Goal: Information Seeking & Learning: Learn about a topic

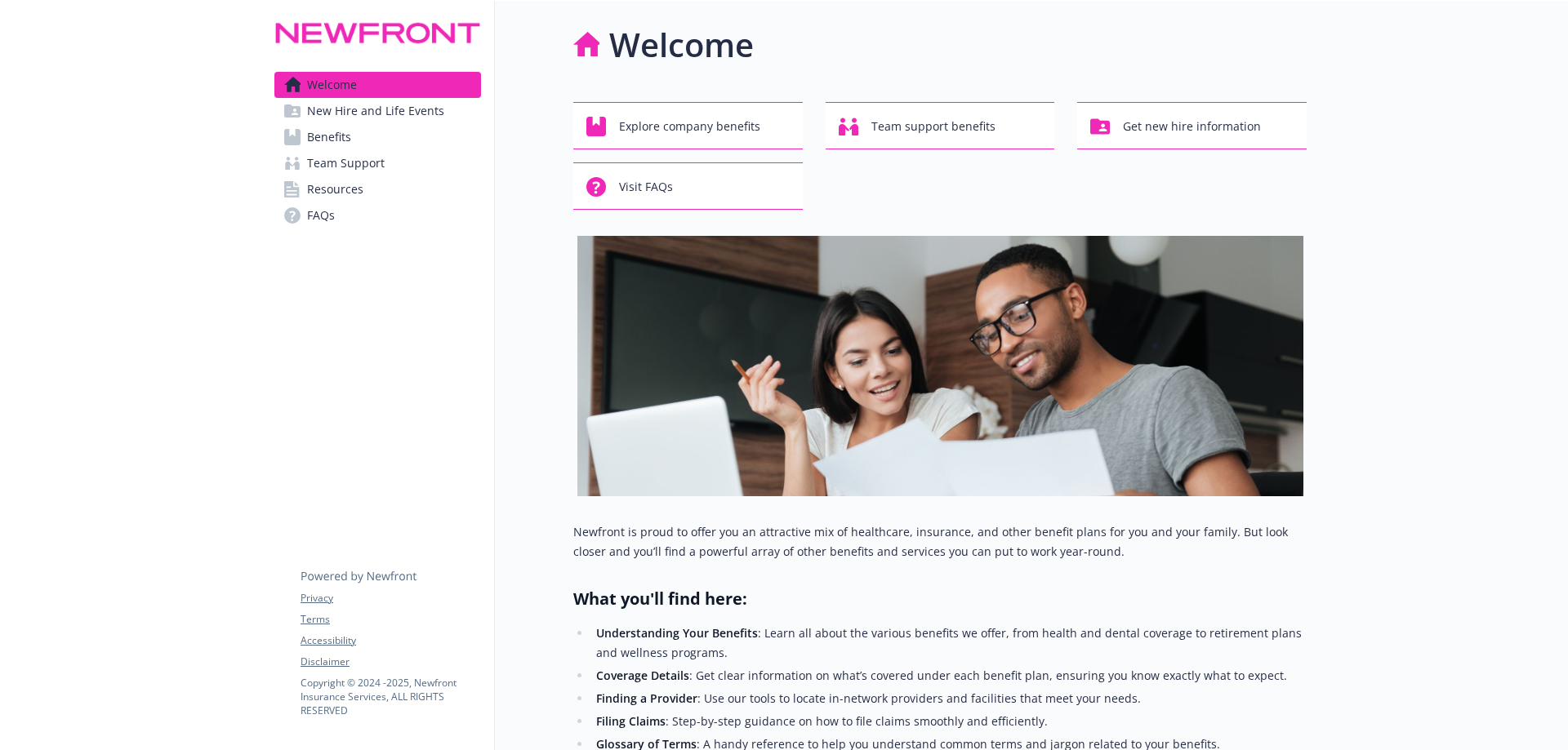
click at [380, 113] on span "New Hire and Life Events" at bounding box center [375, 110] width 137 height 26
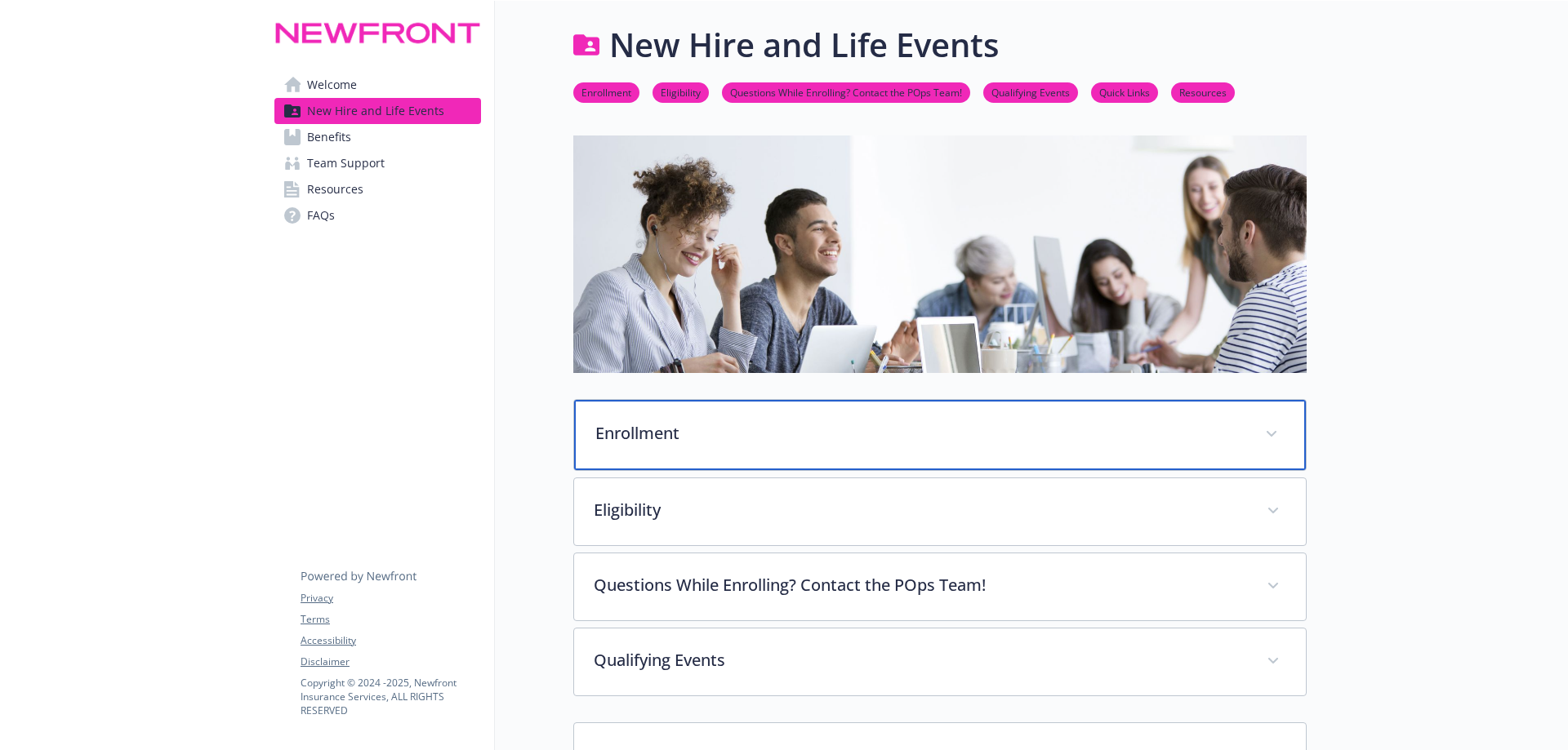
click at [675, 439] on p "Enrollment" at bounding box center [920, 433] width 650 height 24
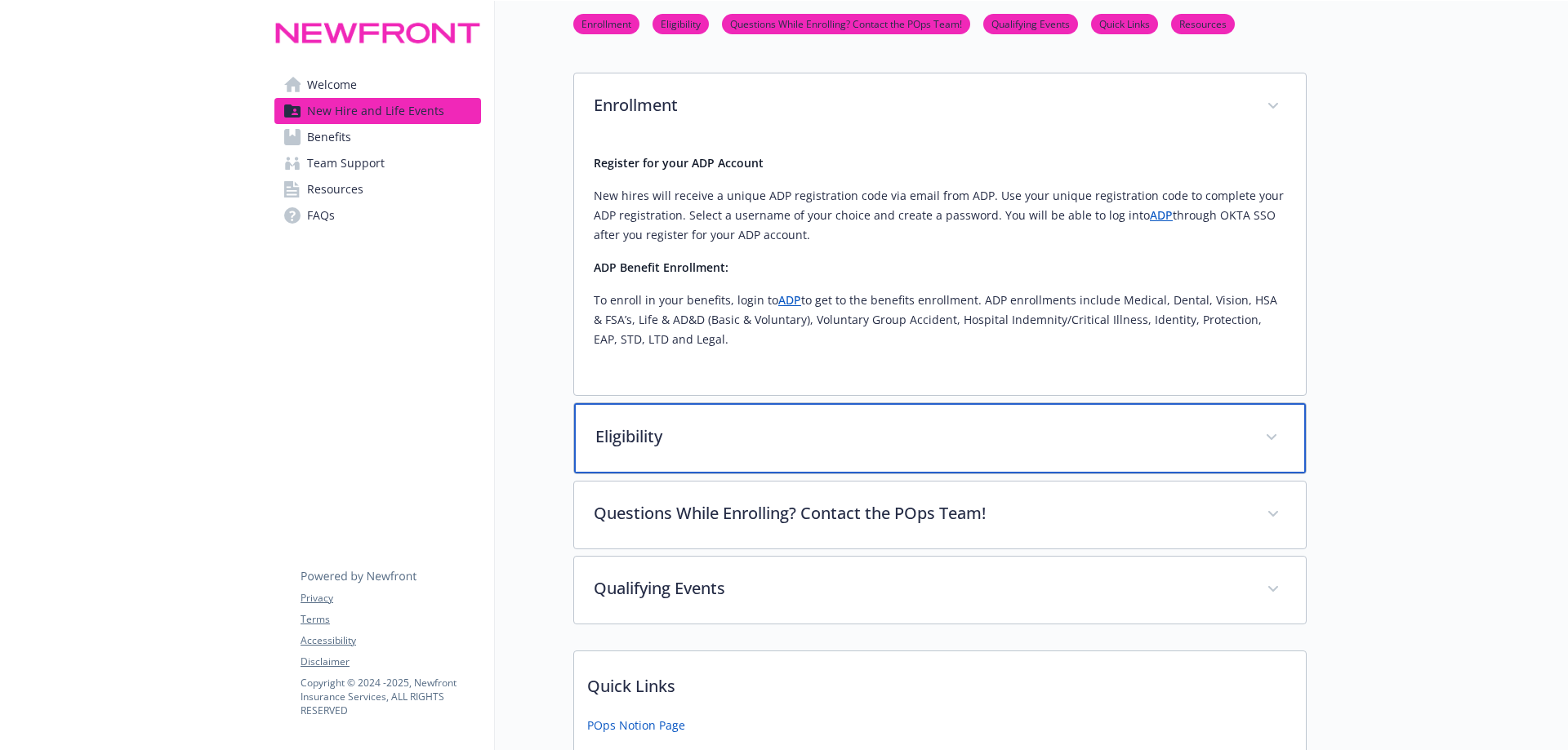
click at [678, 435] on p "Eligibility" at bounding box center [920, 436] width 650 height 24
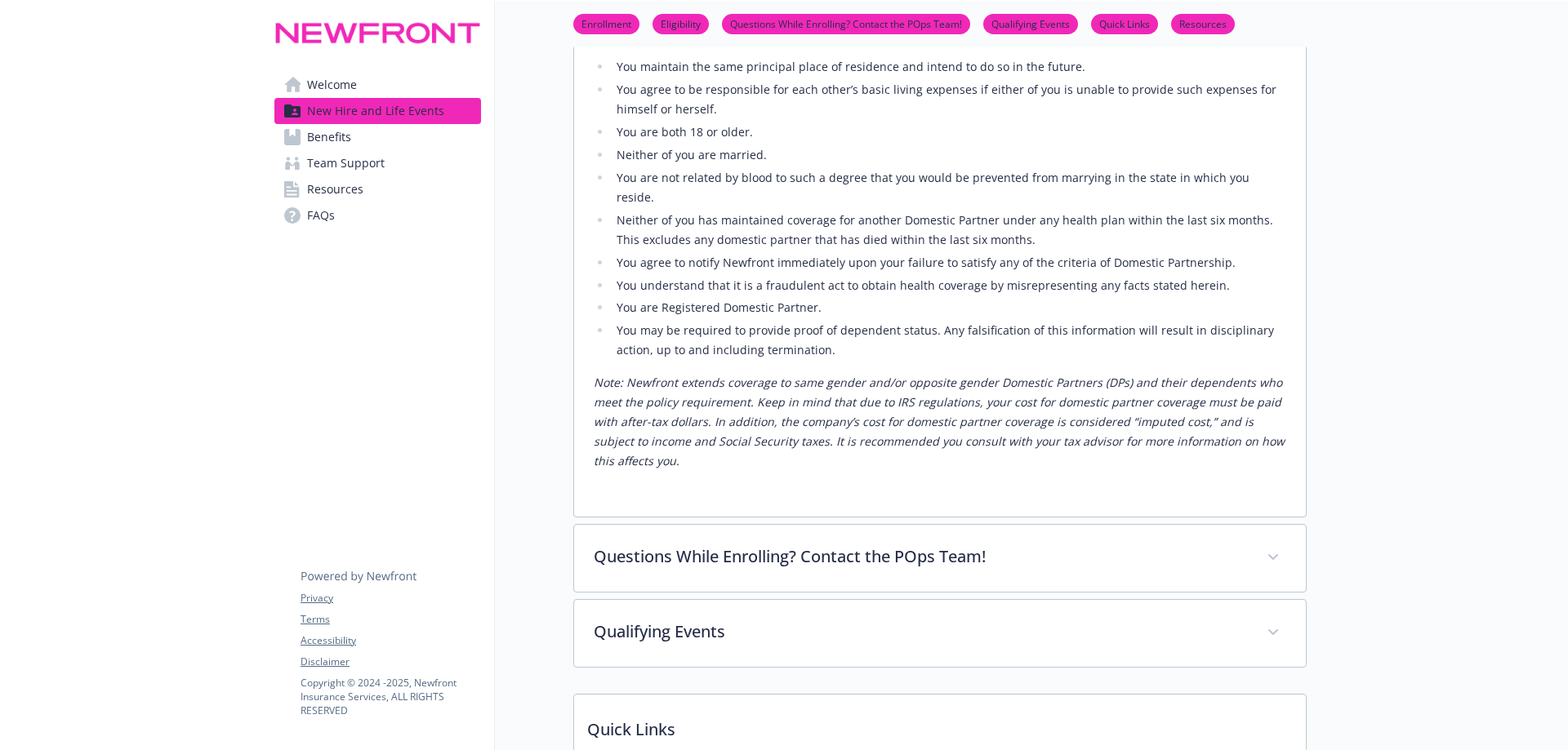
scroll to position [1061, 0]
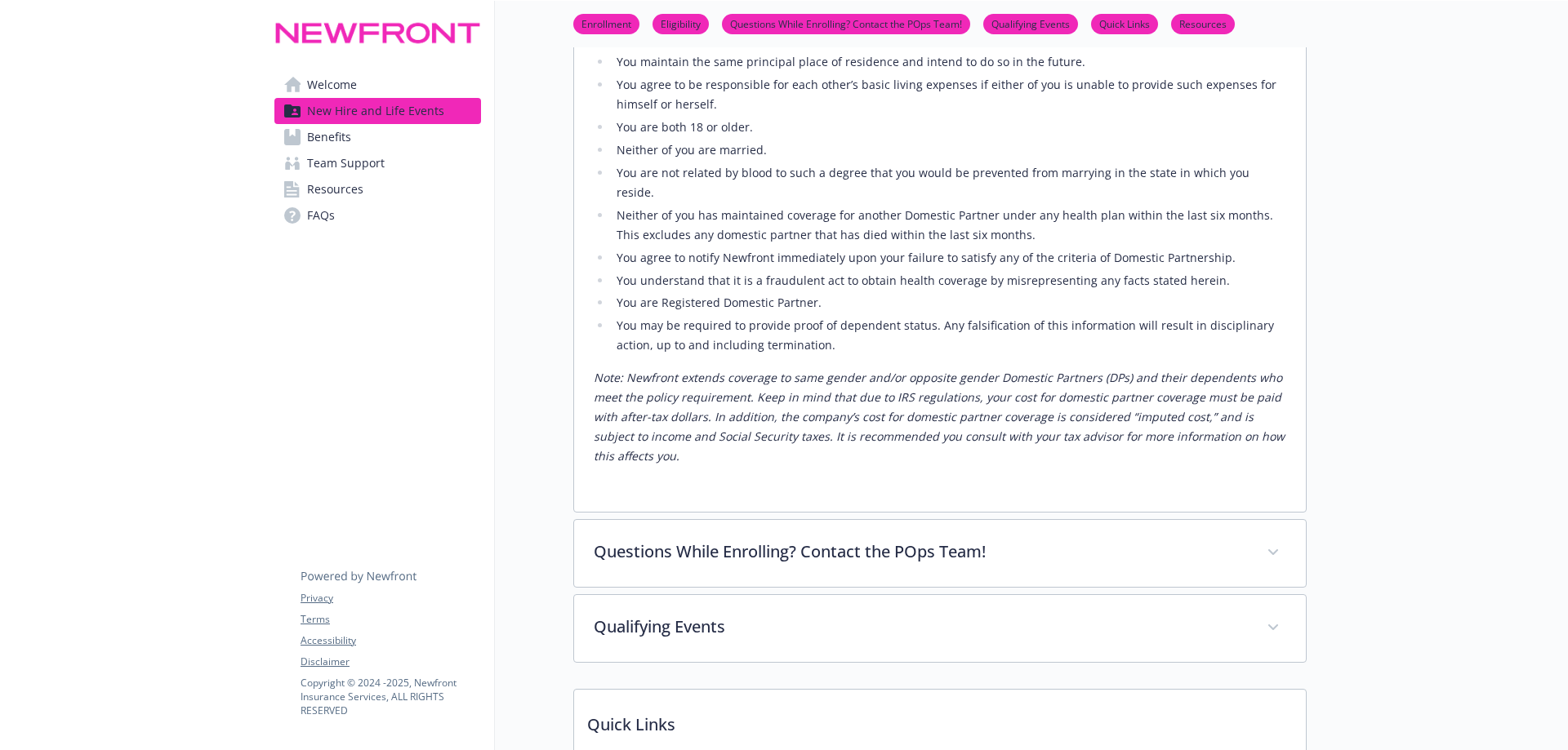
click at [391, 147] on link "Benefits" at bounding box center [378, 137] width 207 height 26
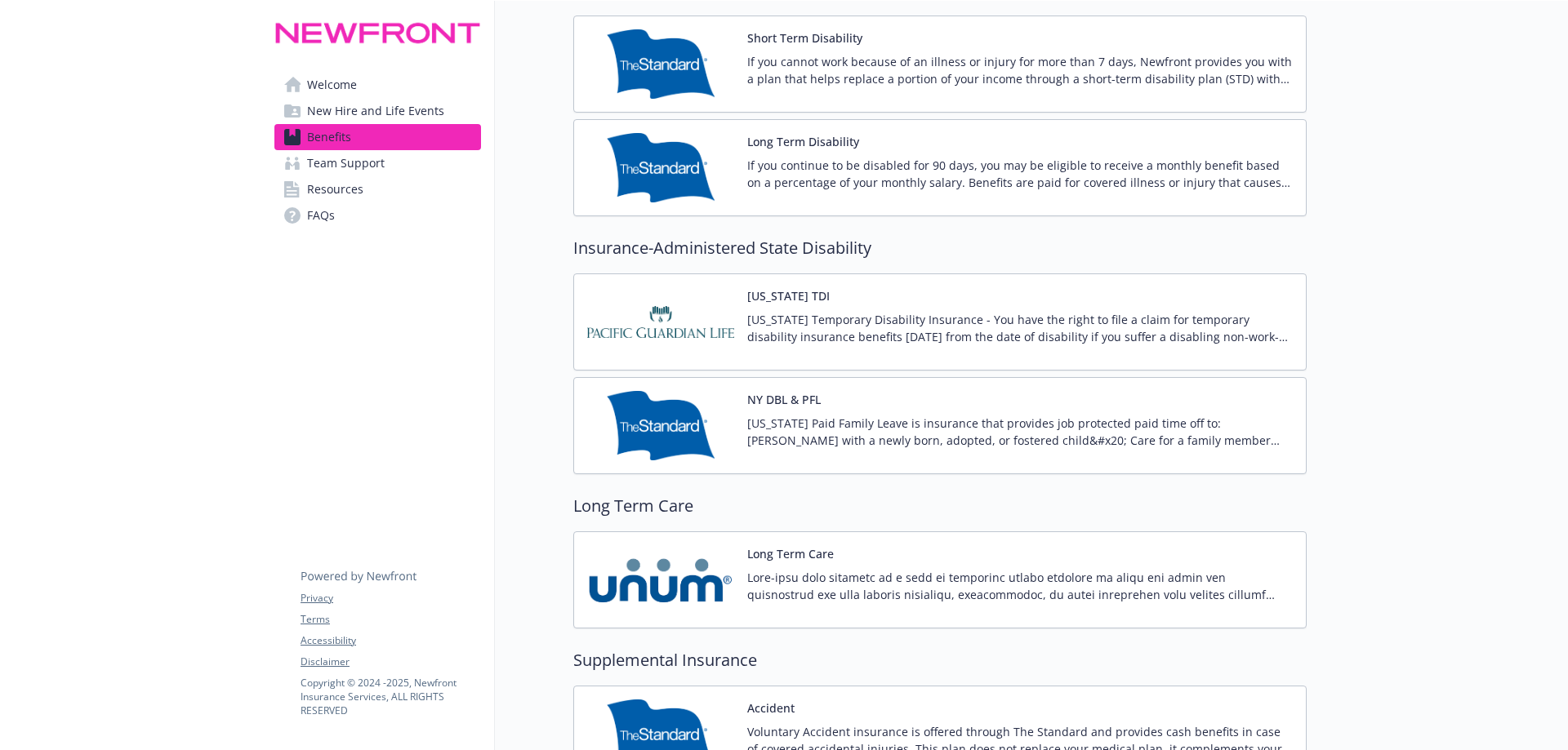
scroll to position [1550, 0]
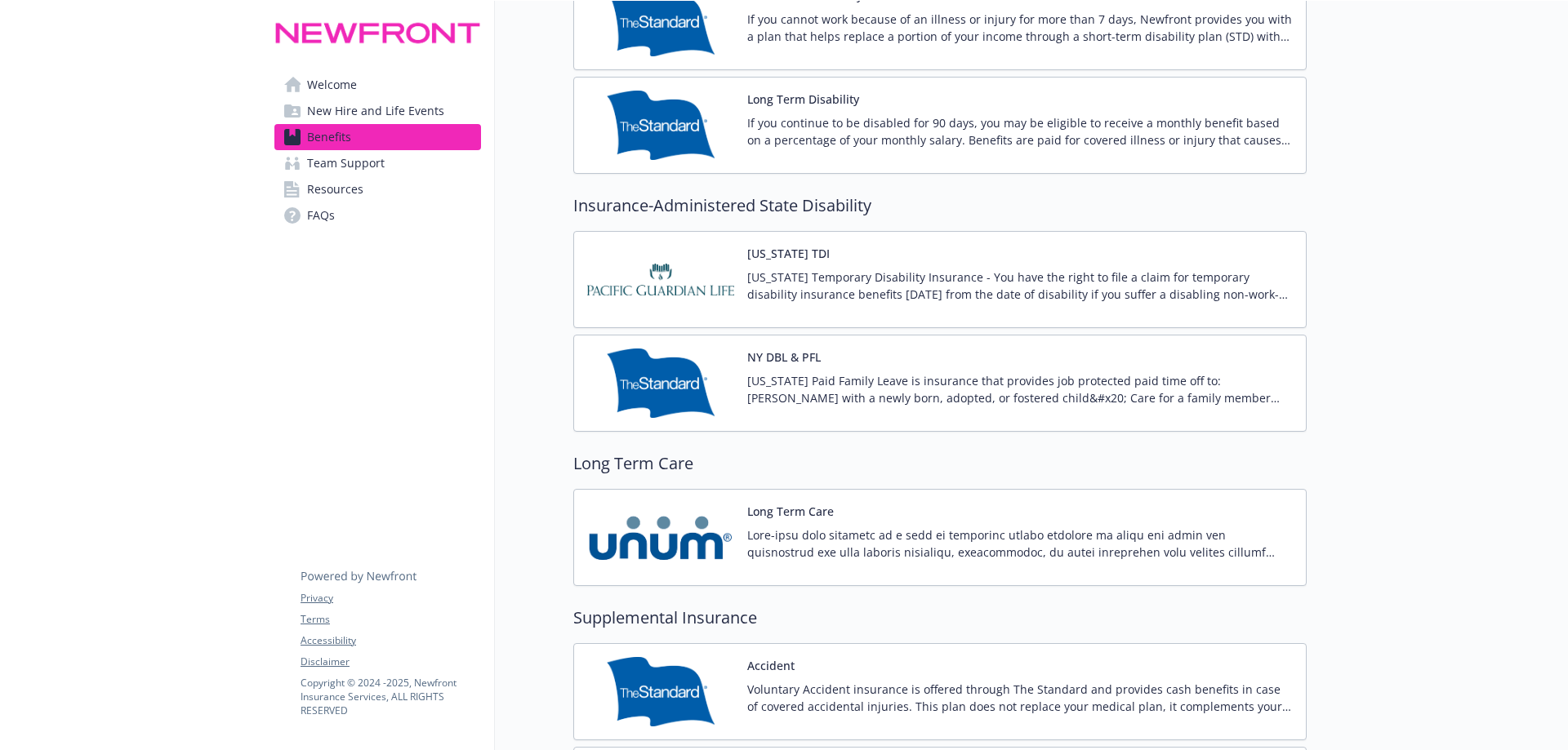
click at [722, 372] on img at bounding box center [660, 383] width 147 height 70
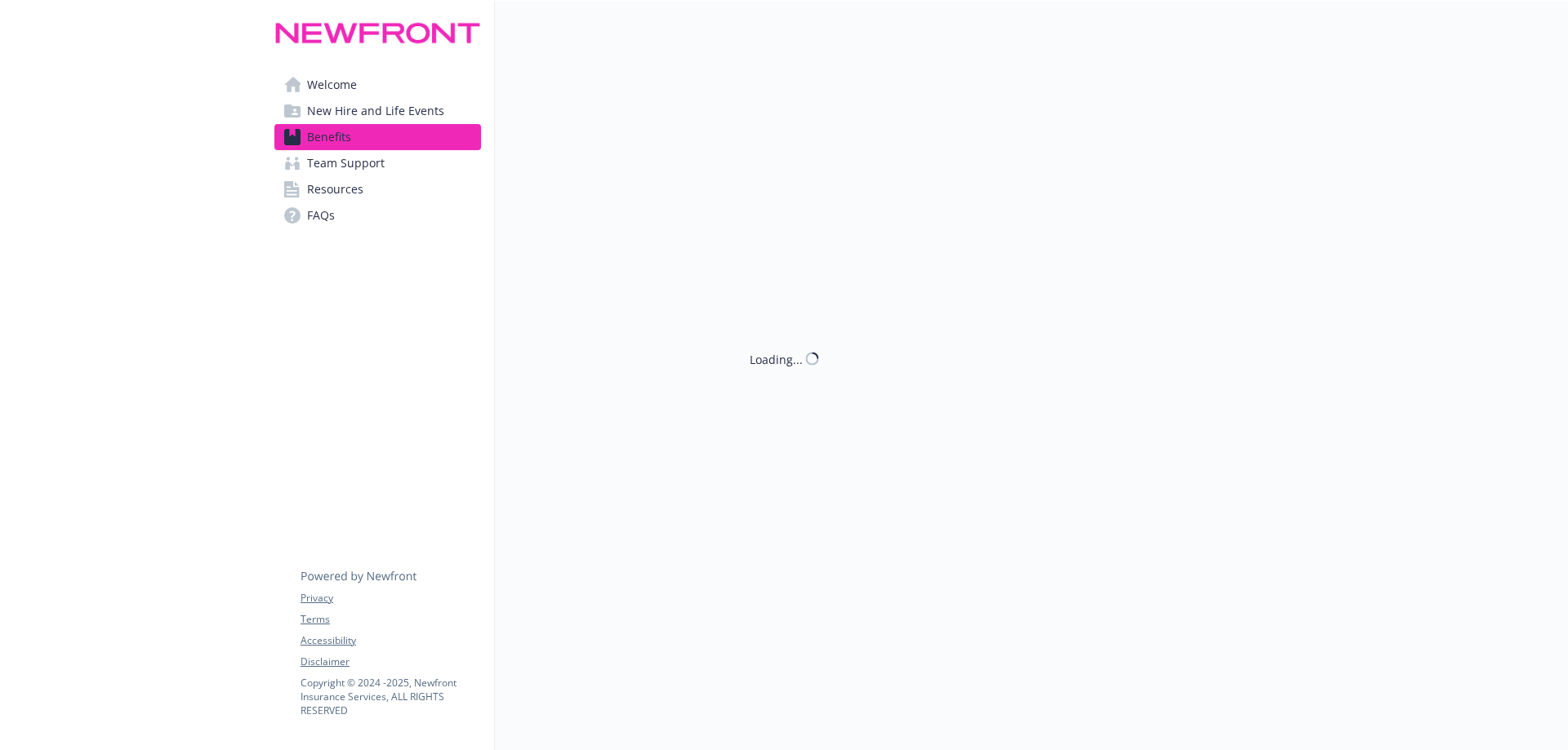
scroll to position [1550, 0]
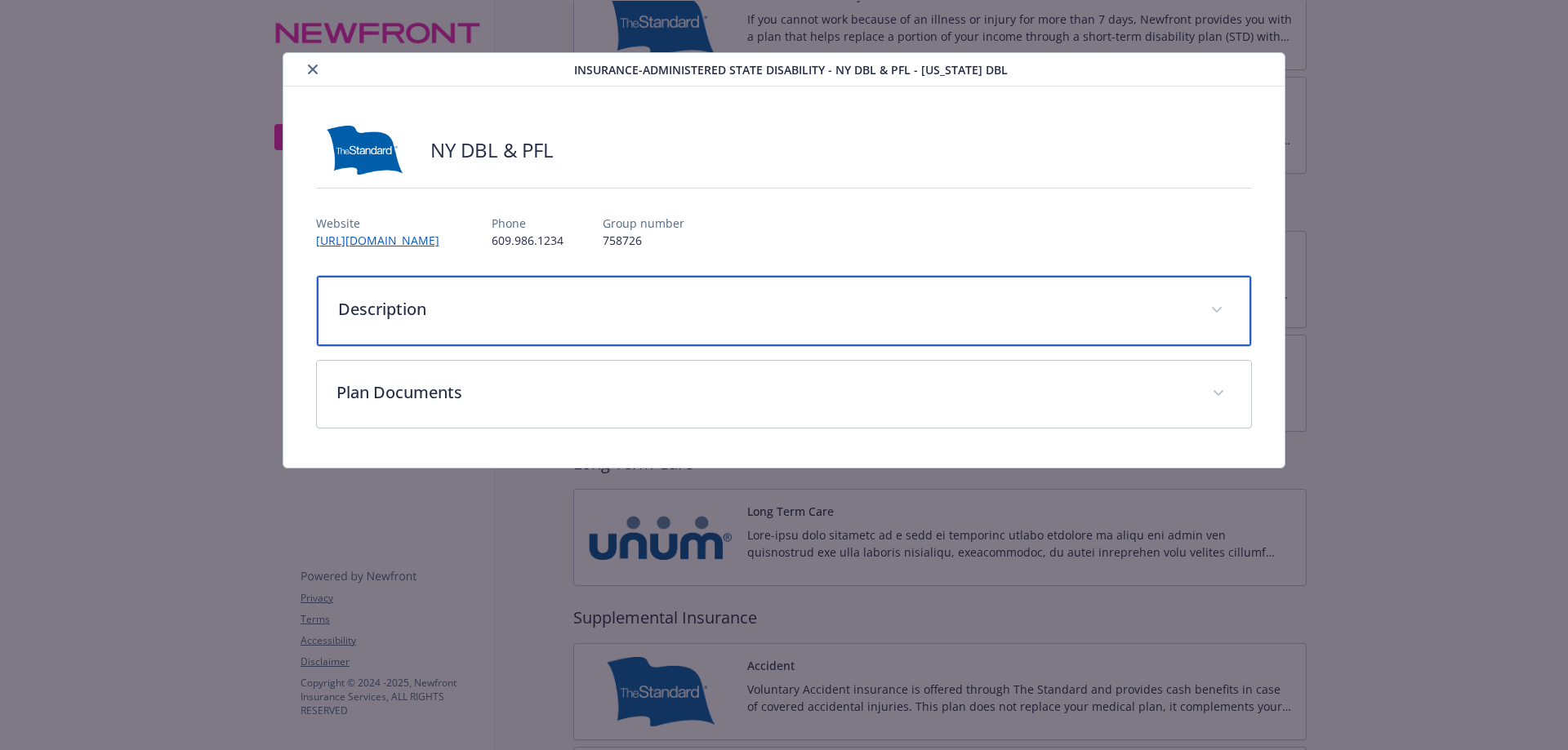
click at [649, 321] on div "Description" at bounding box center [785, 310] width 935 height 70
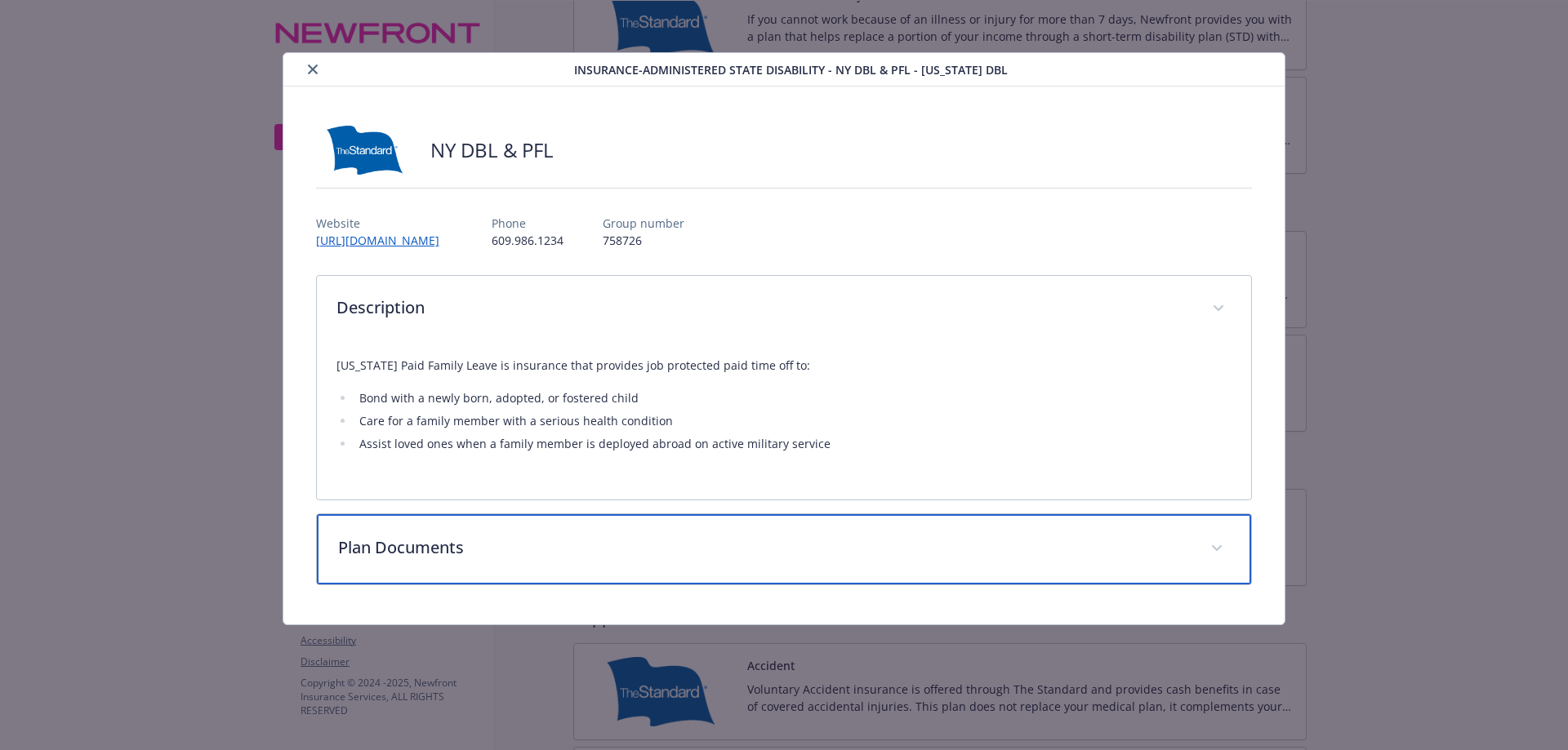
click at [686, 548] on p "Plan Documents" at bounding box center [765, 547] width 853 height 24
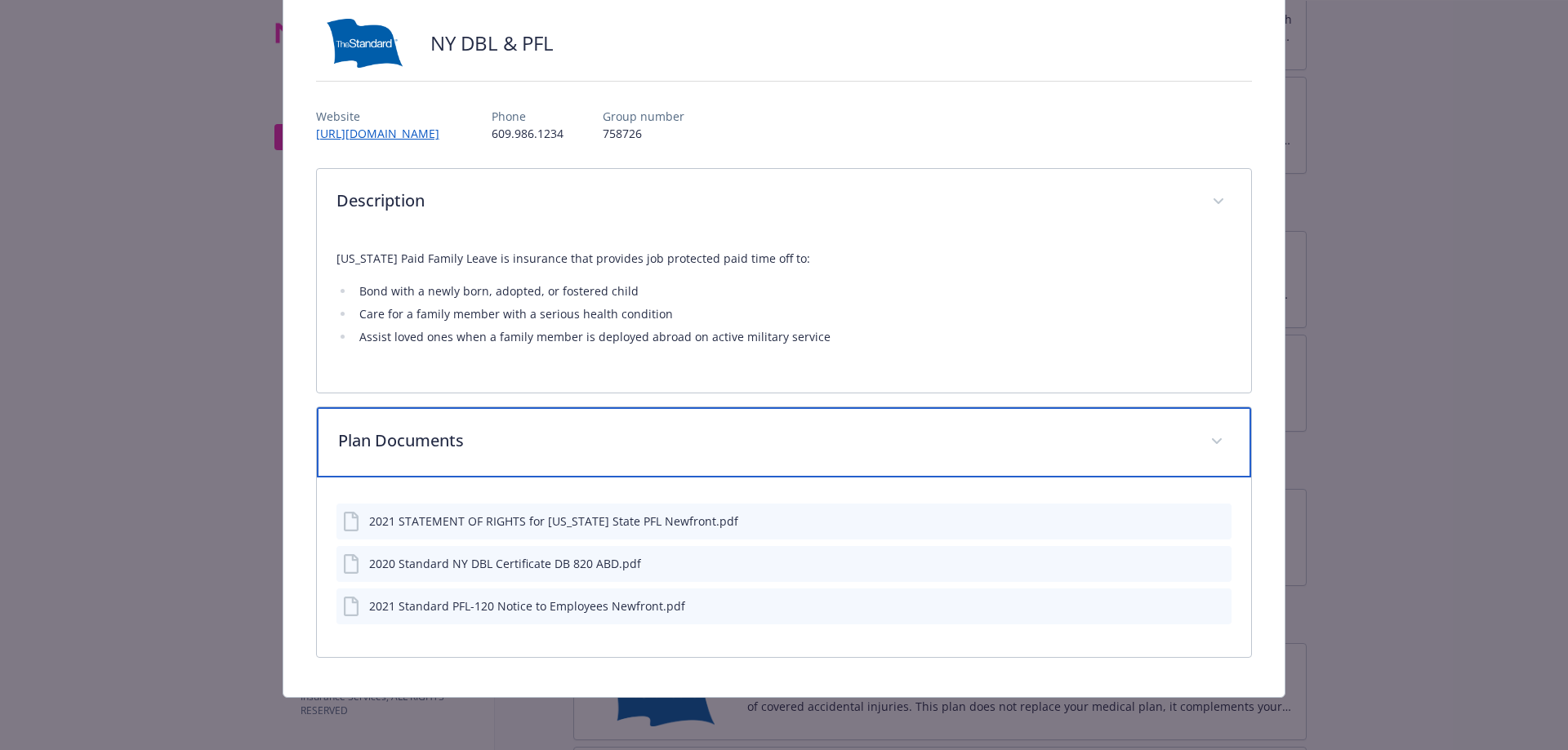
scroll to position [0, 0]
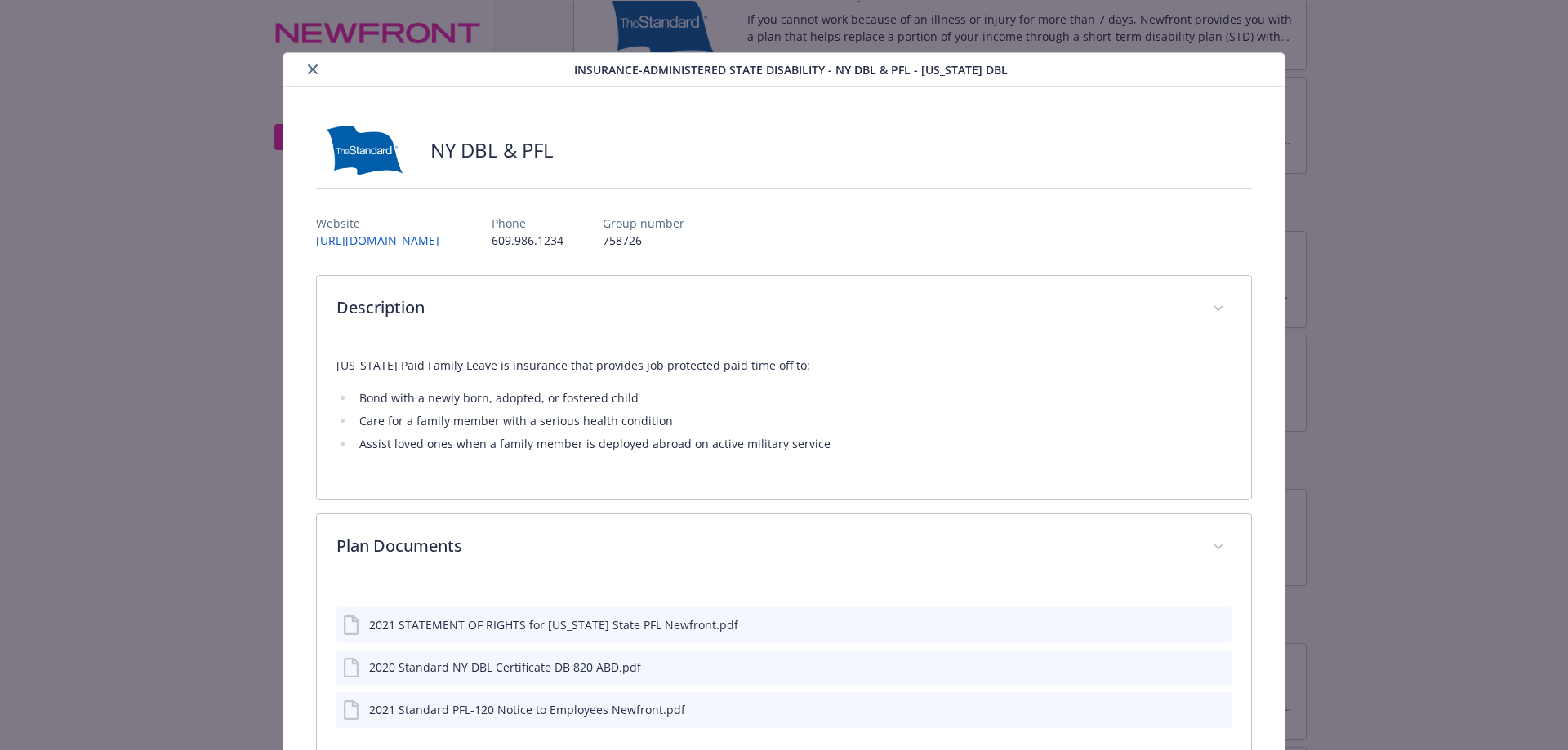
click at [313, 71] on icon "close" at bounding box center [313, 70] width 10 height 10
